Goal: Task Accomplishment & Management: Manage account settings

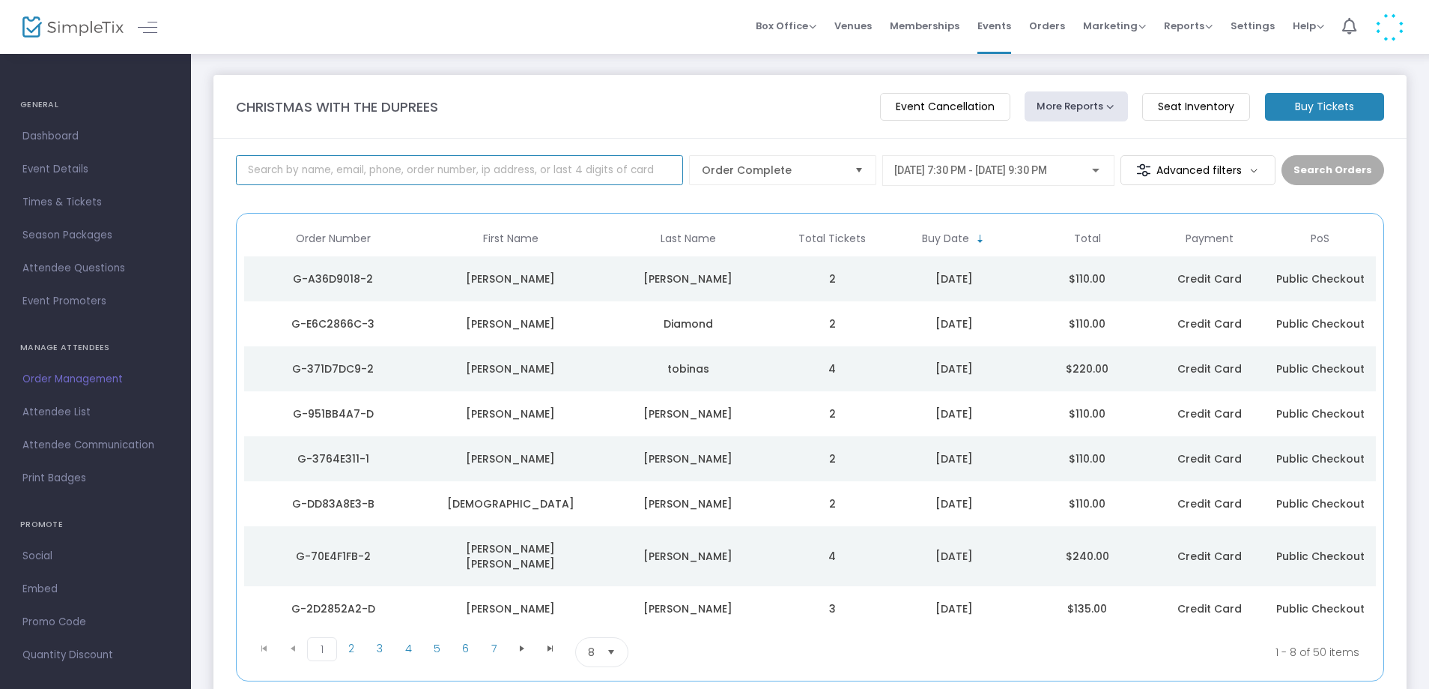
click at [416, 169] on input at bounding box center [459, 170] width 447 height 30
type input "e8-f"
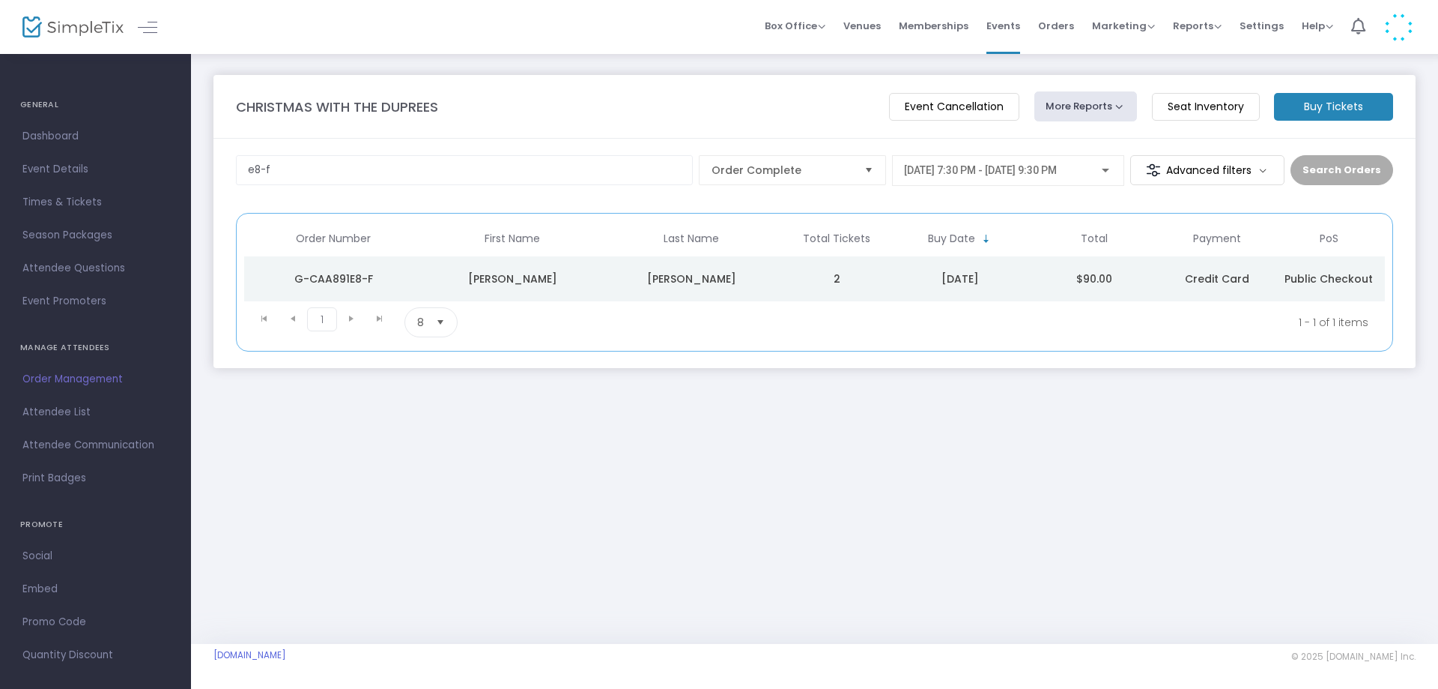
click at [361, 273] on div "G-CAA891E8-F" at bounding box center [334, 278] width 172 height 15
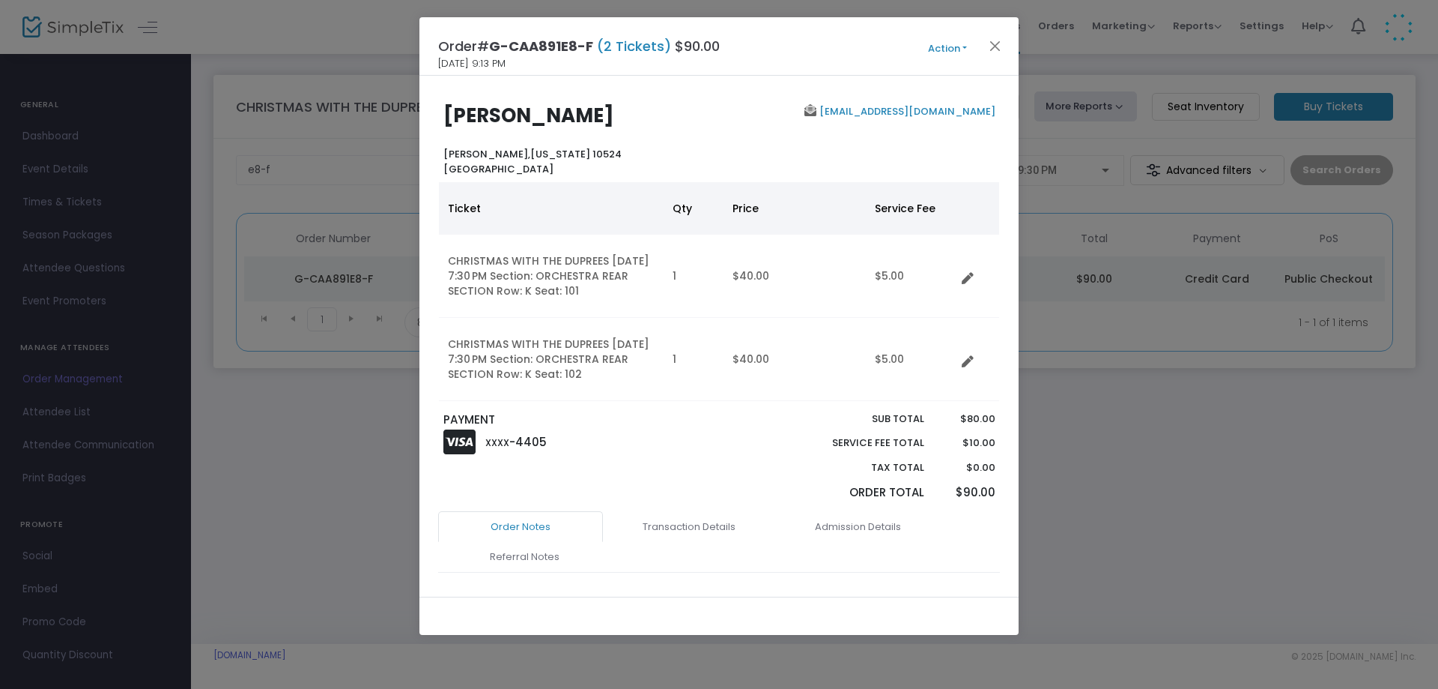
click at [957, 48] on button "Action" at bounding box center [948, 48] width 90 height 16
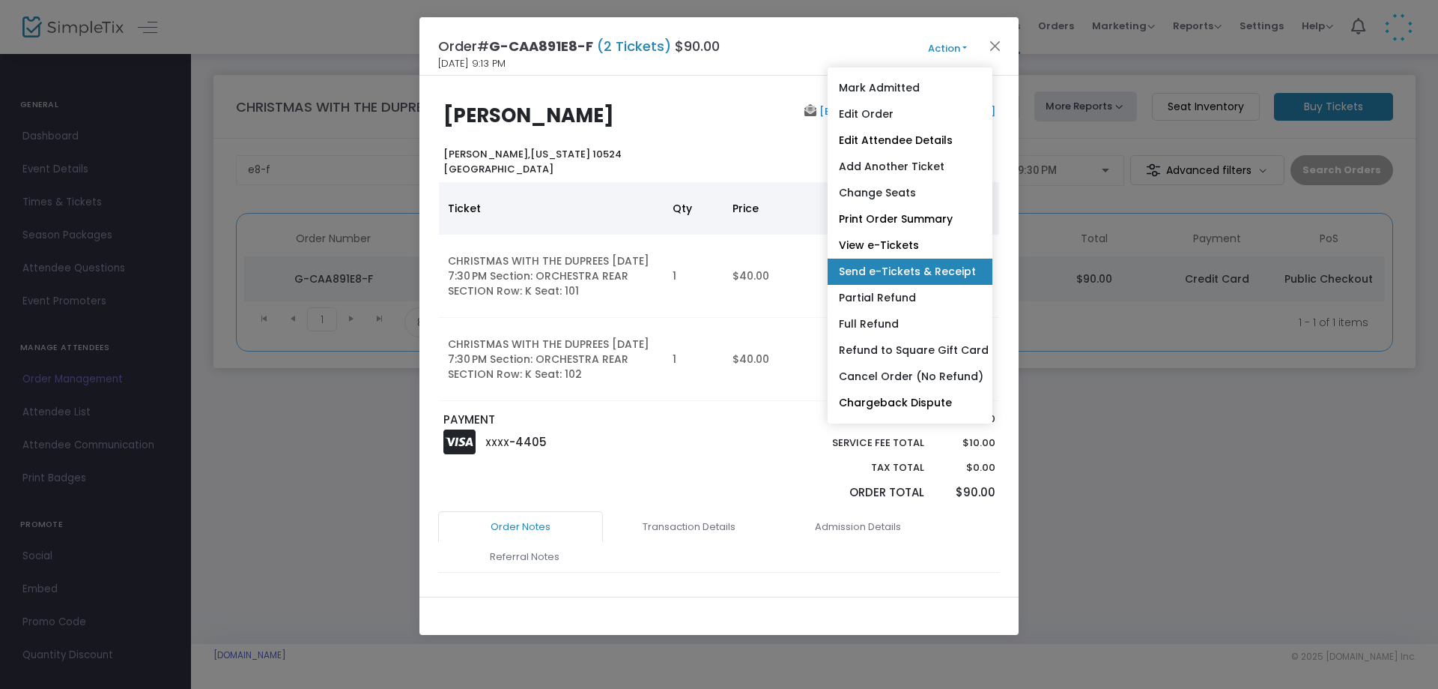
click at [882, 270] on link "Send e-Tickets & Receipt" at bounding box center [910, 271] width 165 height 26
type input "[EMAIL_ADDRESS][DOMAIN_NAME]"
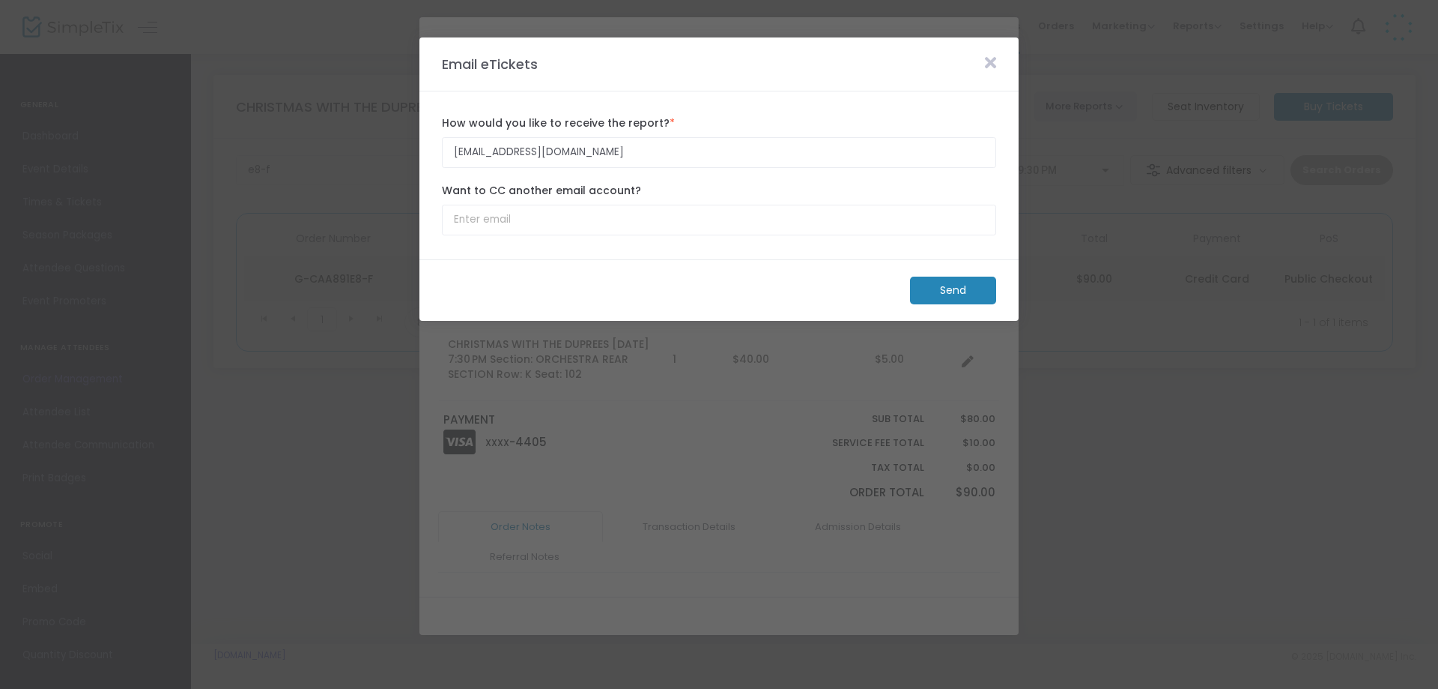
click at [1001, 65] on span at bounding box center [991, 64] width 26 height 19
click at [989, 52] on m-panel-header "Email eTickets" at bounding box center [719, 64] width 599 height 54
click at [996, 61] on icon at bounding box center [990, 63] width 11 height 16
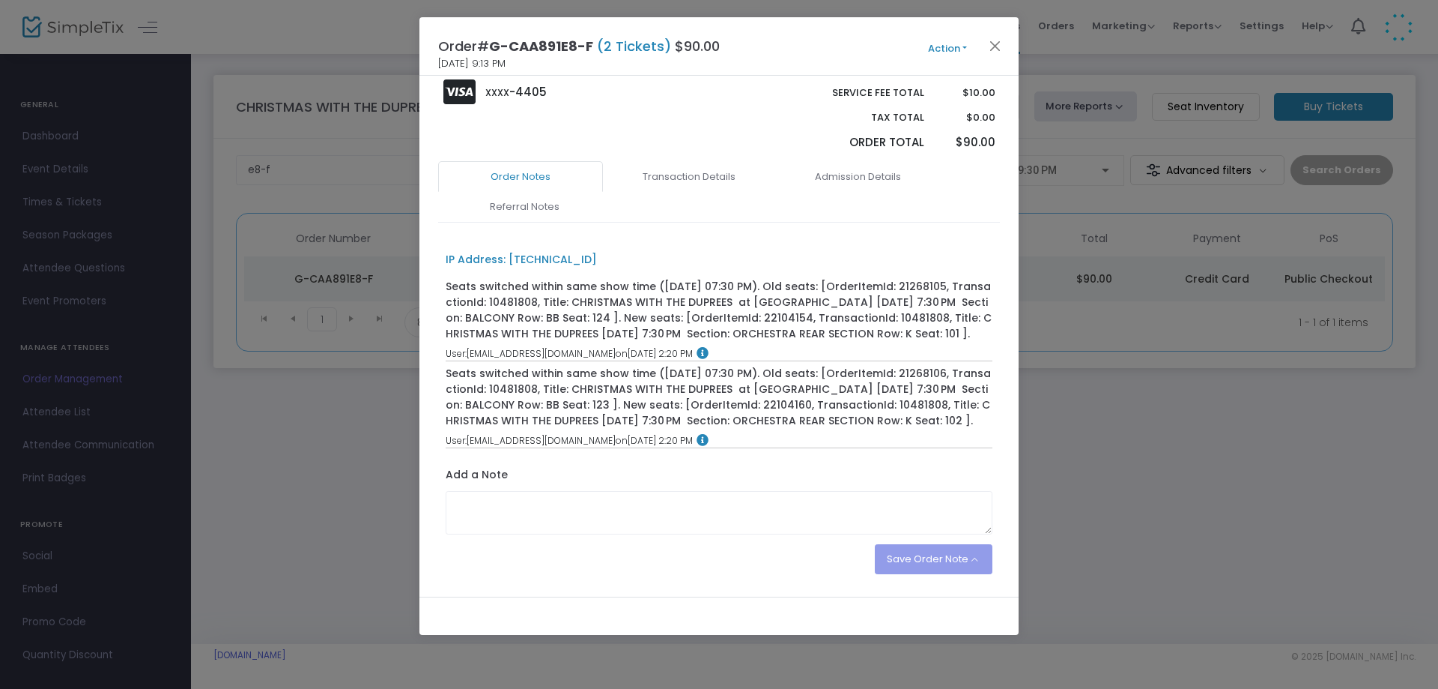
scroll to position [395, 0]
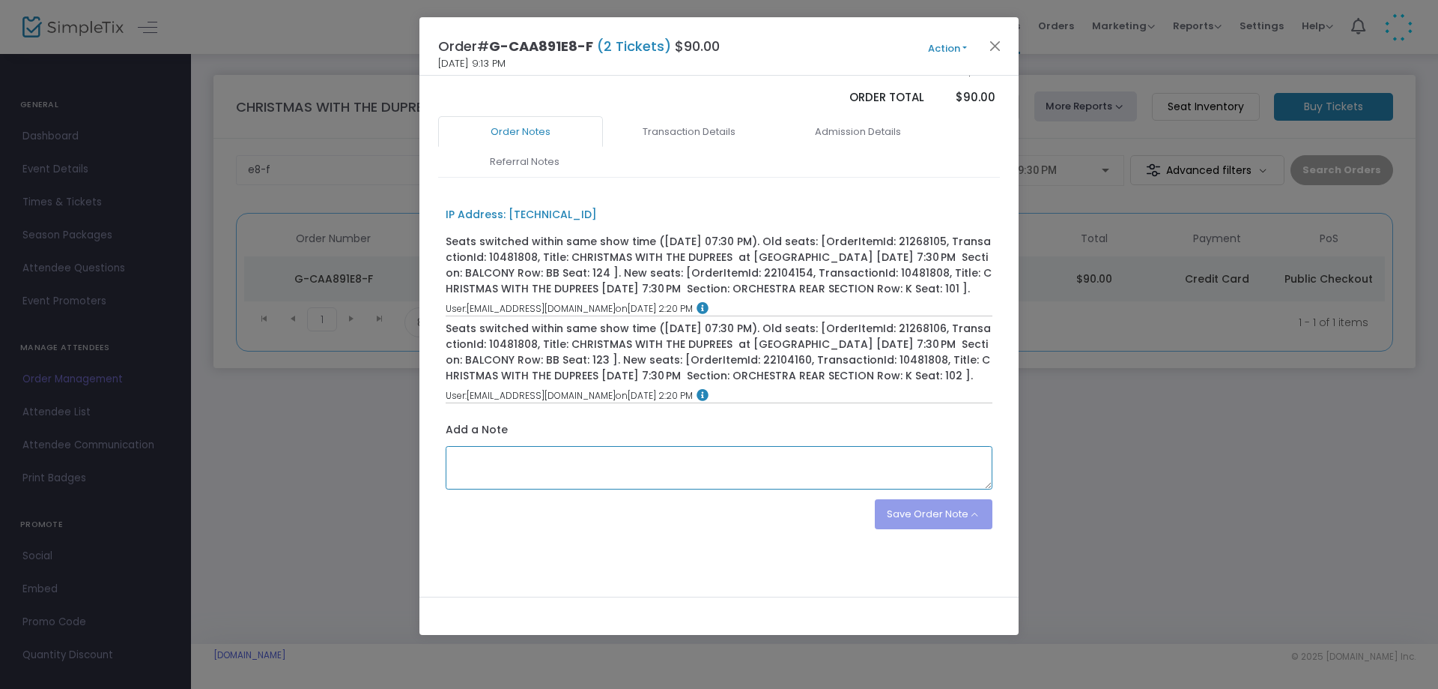
click at [494, 461] on textarea at bounding box center [720, 467] width 548 height 43
type textarea "BALCONY CLOSURE - SEATS MOVED TO ORCHESTRA"
click at [924, 511] on button "Save Order Note" at bounding box center [934, 514] width 118 height 30
click at [898, 453] on li "Save on eTicket" at bounding box center [918, 451] width 150 height 28
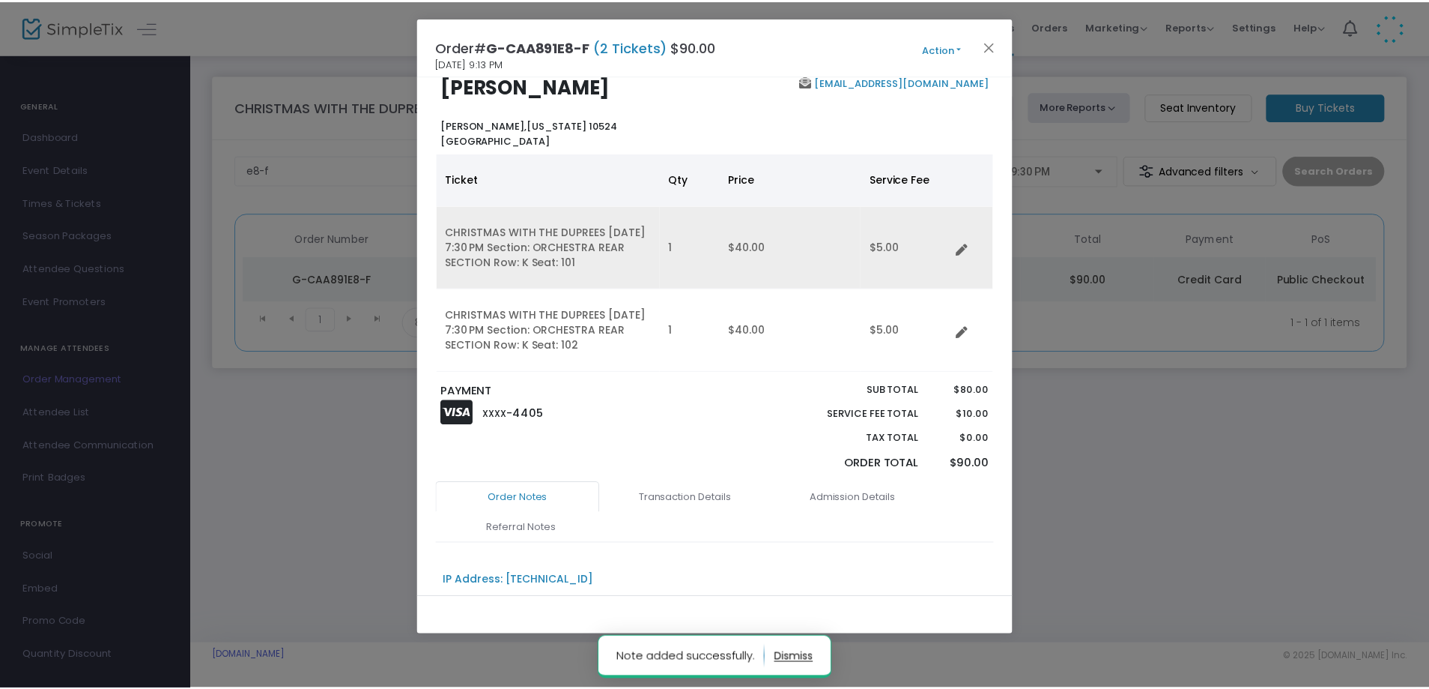
scroll to position [0, 0]
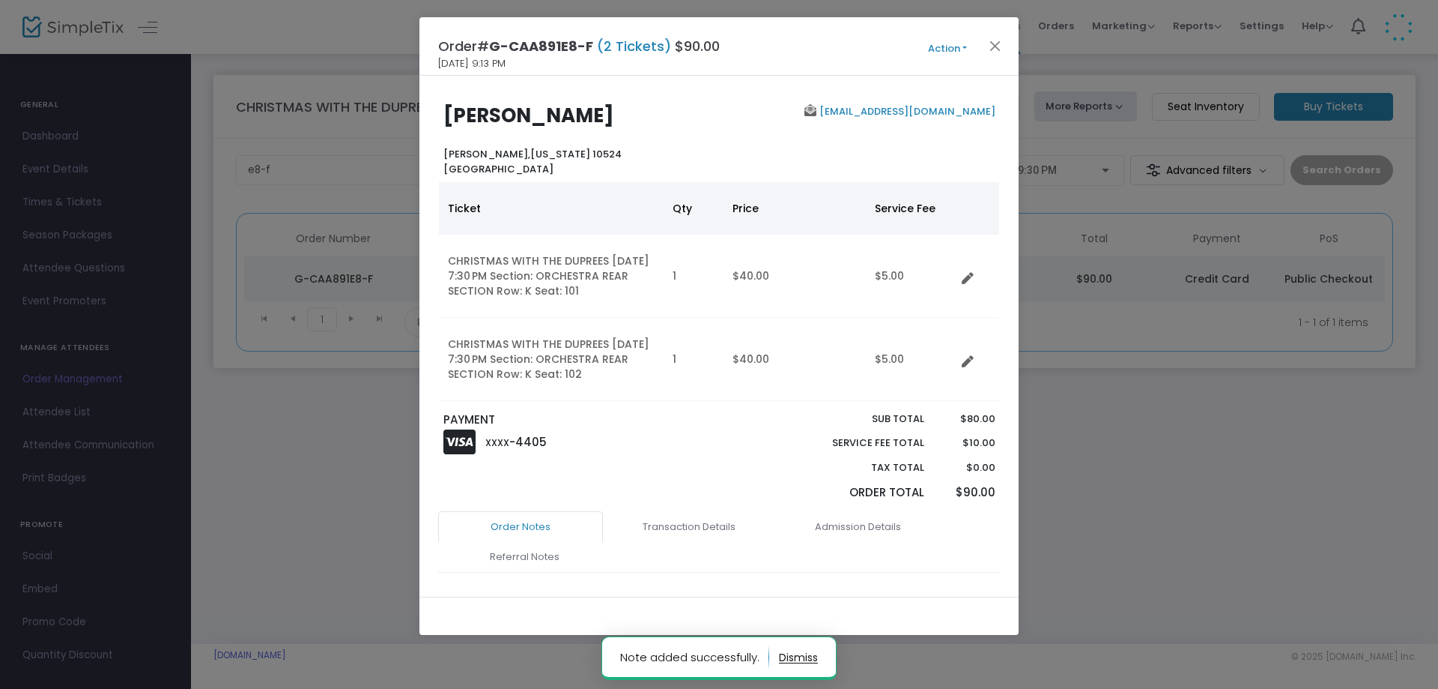
click at [957, 50] on button "Action" at bounding box center [948, 48] width 90 height 16
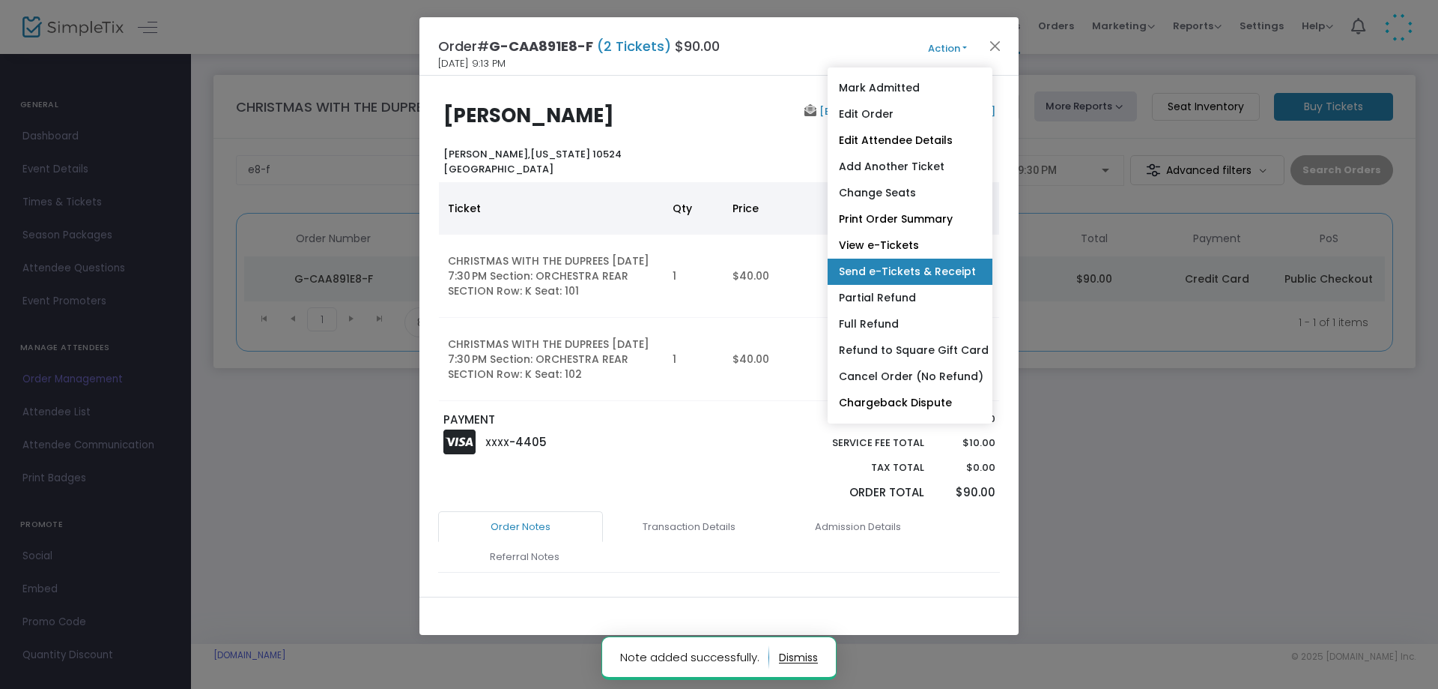
click at [882, 273] on link "Send e-Tickets & Receipt" at bounding box center [910, 271] width 165 height 26
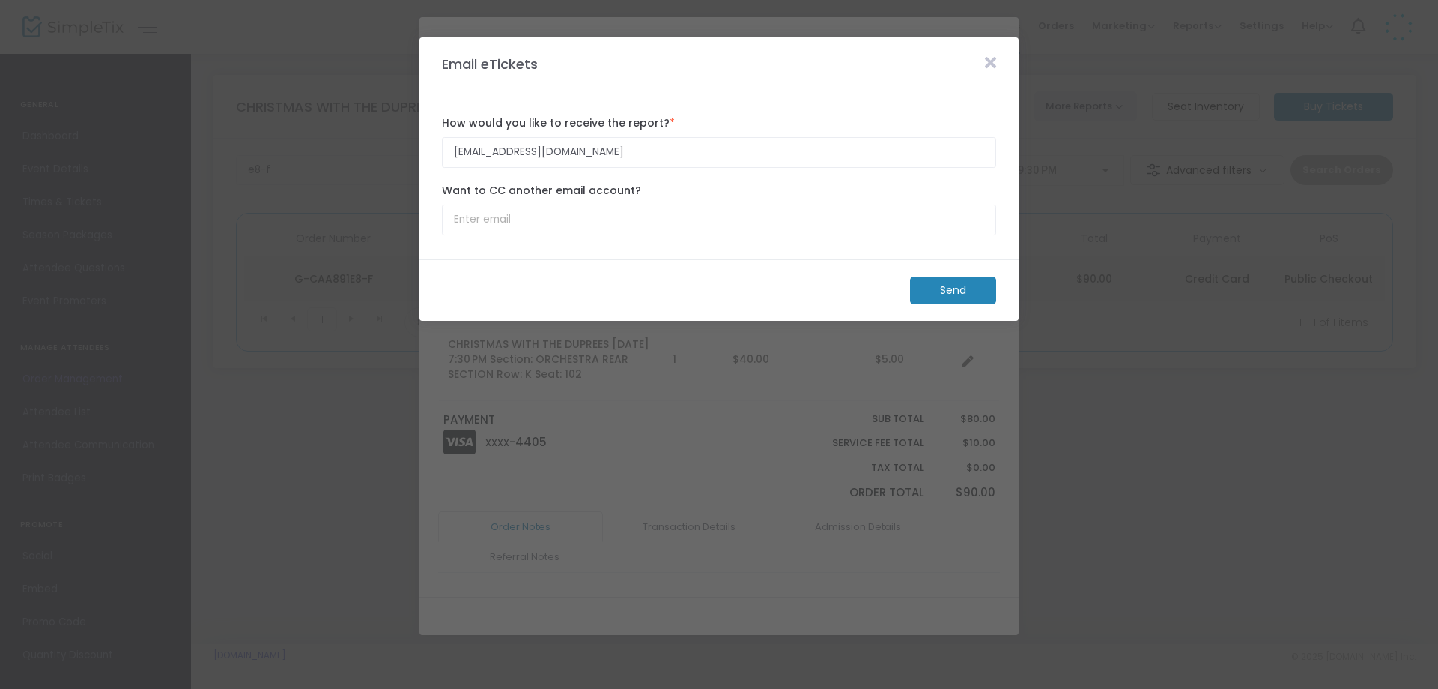
click at [968, 288] on m-button "Send" at bounding box center [953, 290] width 86 height 28
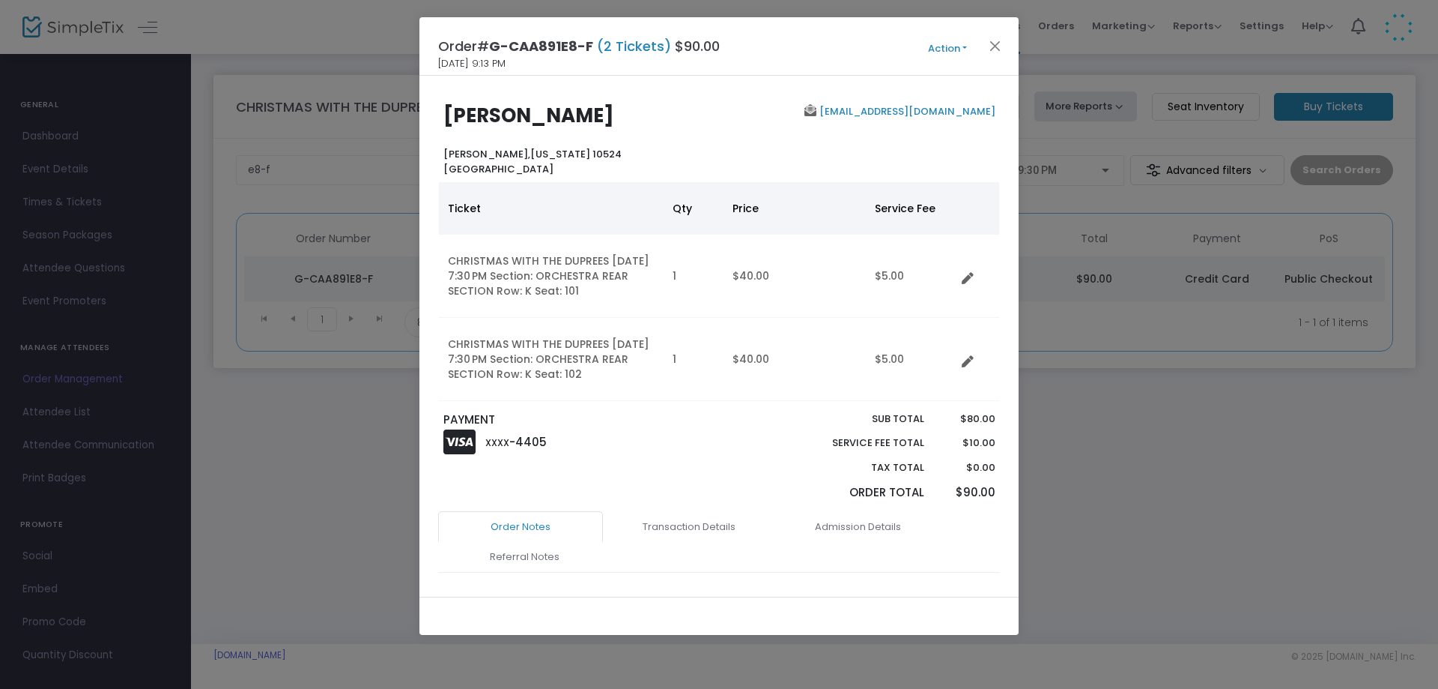
click at [946, 50] on button "Action" at bounding box center [948, 48] width 90 height 16
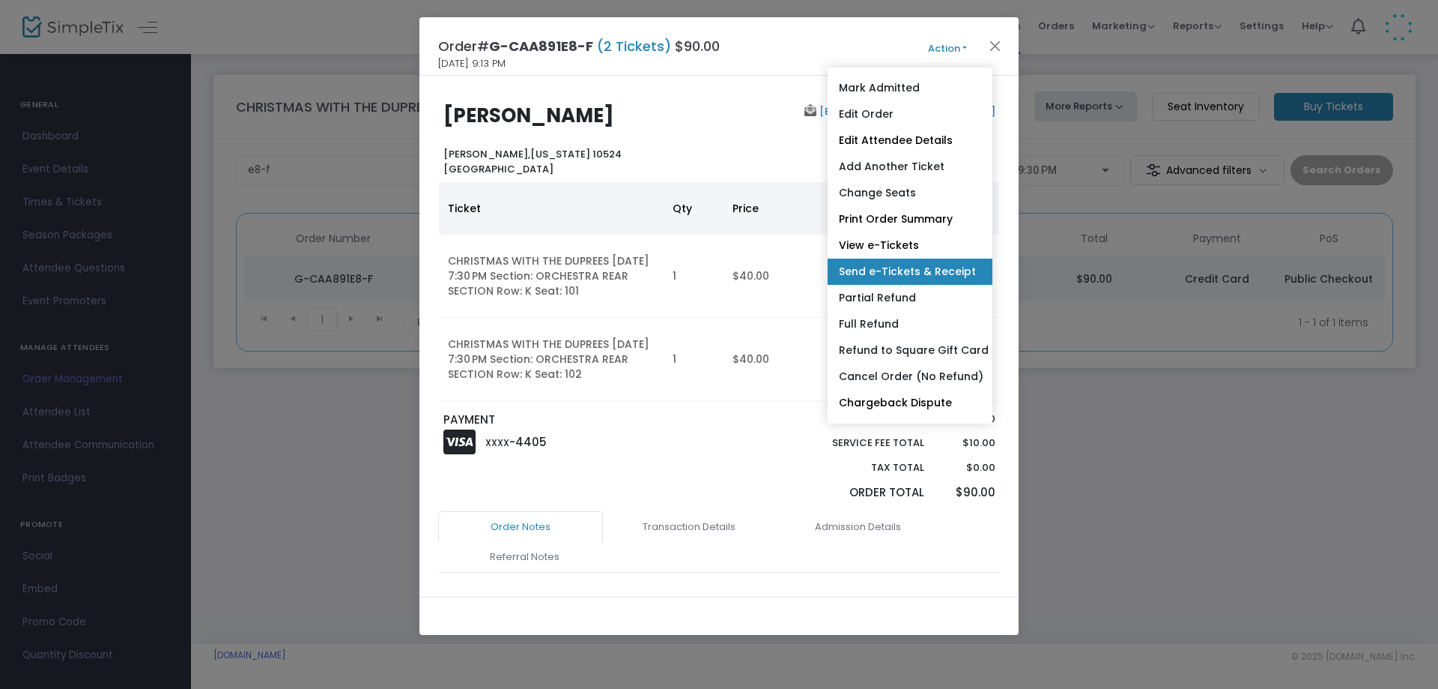
click at [886, 279] on link "Send e-Tickets & Receipt" at bounding box center [910, 271] width 165 height 26
type input "[EMAIL_ADDRESS][DOMAIN_NAME]"
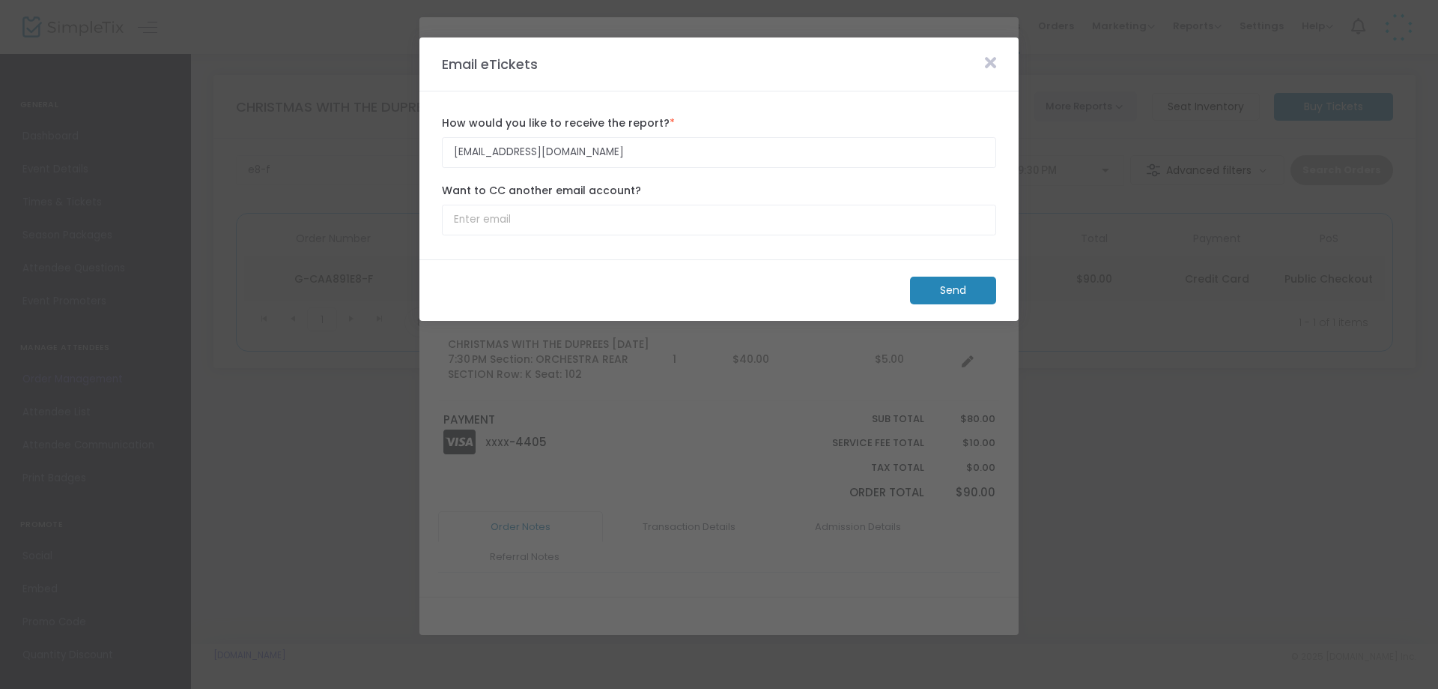
click at [954, 288] on m-button "Send" at bounding box center [953, 290] width 86 height 28
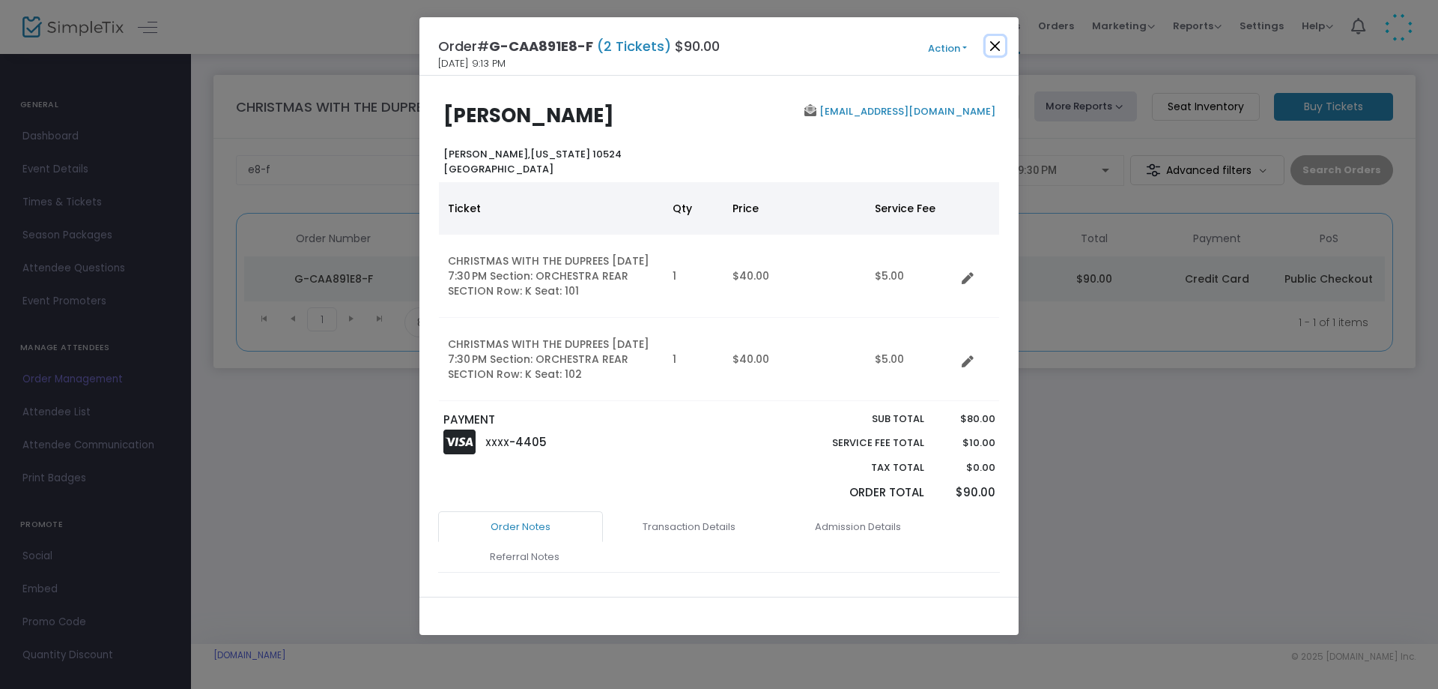
click at [994, 46] on button "Close" at bounding box center [995, 45] width 19 height 19
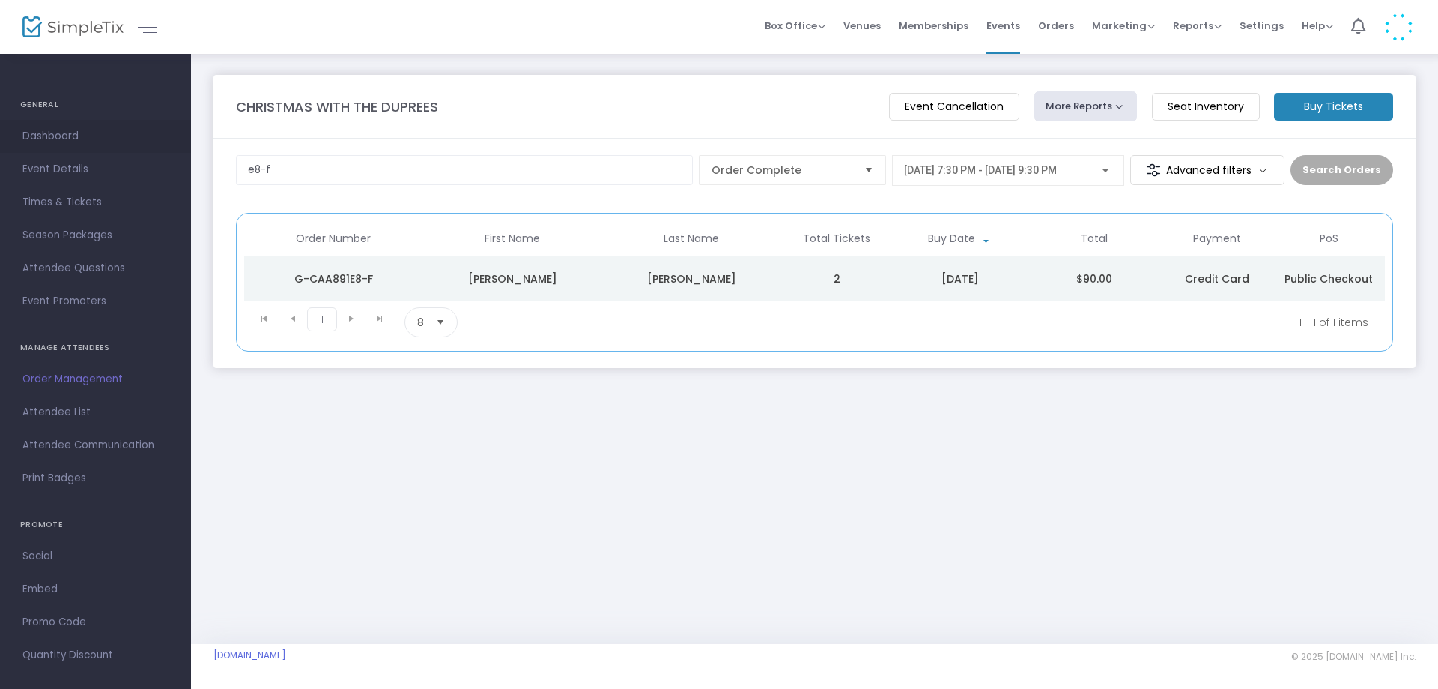
click at [66, 136] on span "Dashboard" at bounding box center [95, 136] width 146 height 19
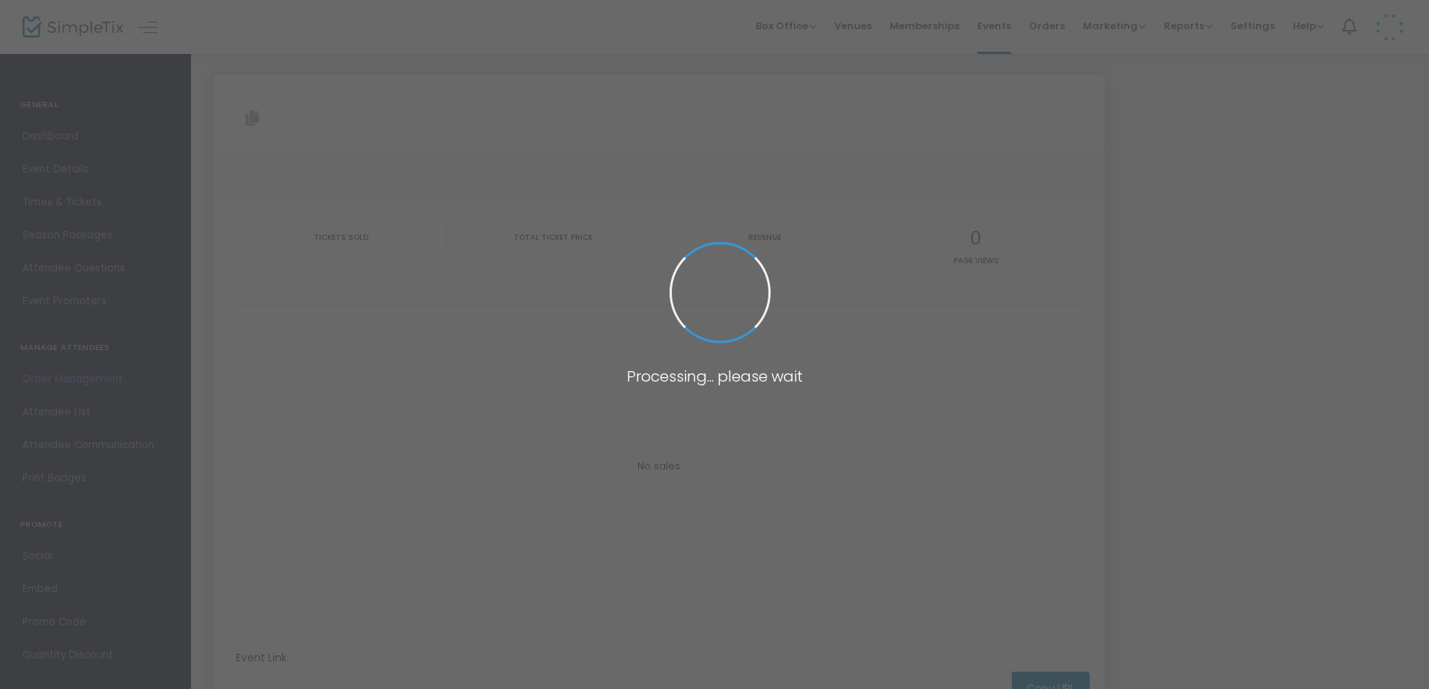
type input "[URL][DOMAIN_NAME]"
